Goal: Navigation & Orientation: Understand site structure

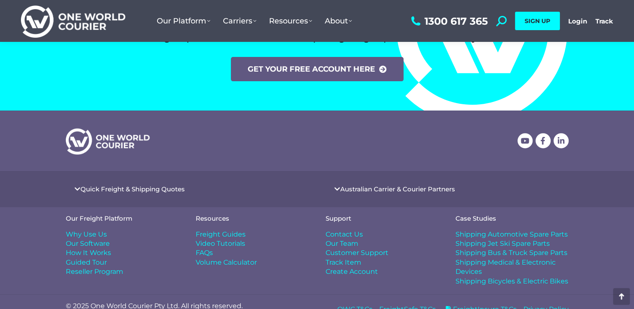
scroll to position [3489, 0]
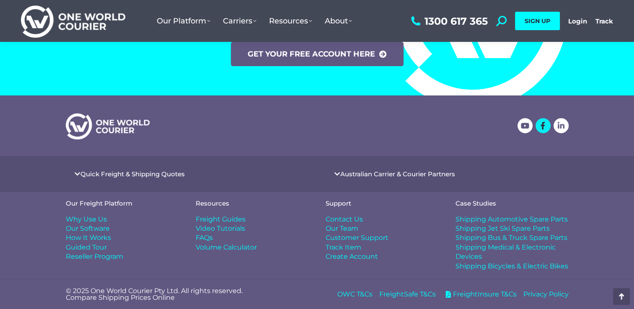
click at [544, 126] on icon at bounding box center [544, 126] width 8 height 8
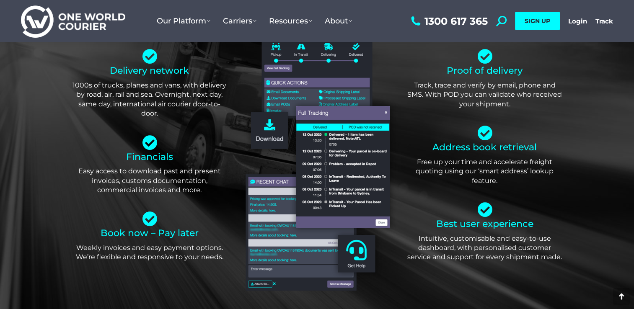
scroll to position [2106, 0]
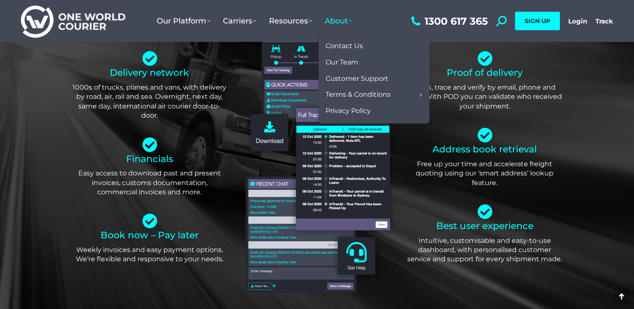
click at [344, 19] on span "About" at bounding box center [338, 20] width 27 height 9
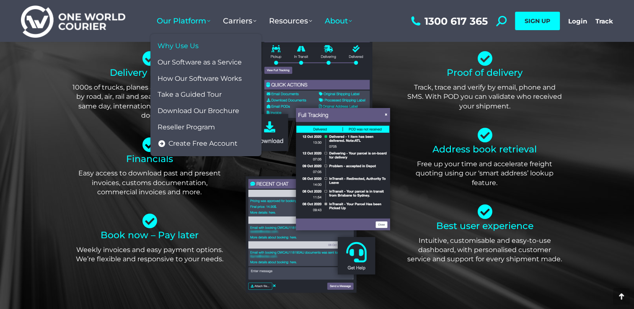
click at [177, 50] on span "Why Use Us" at bounding box center [178, 46] width 41 height 9
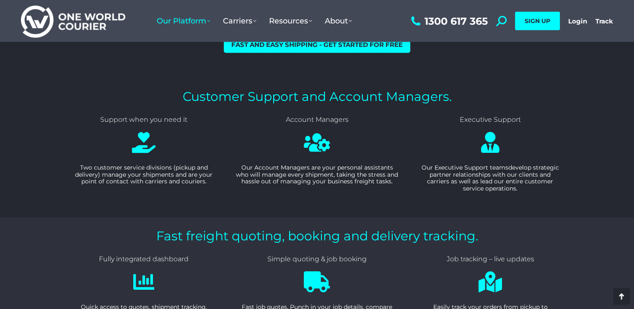
scroll to position [618, 0]
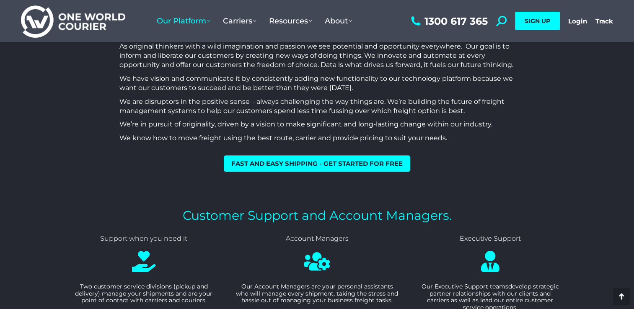
click at [95, 25] on img at bounding box center [73, 21] width 104 height 34
